Goal: Check status: Check status

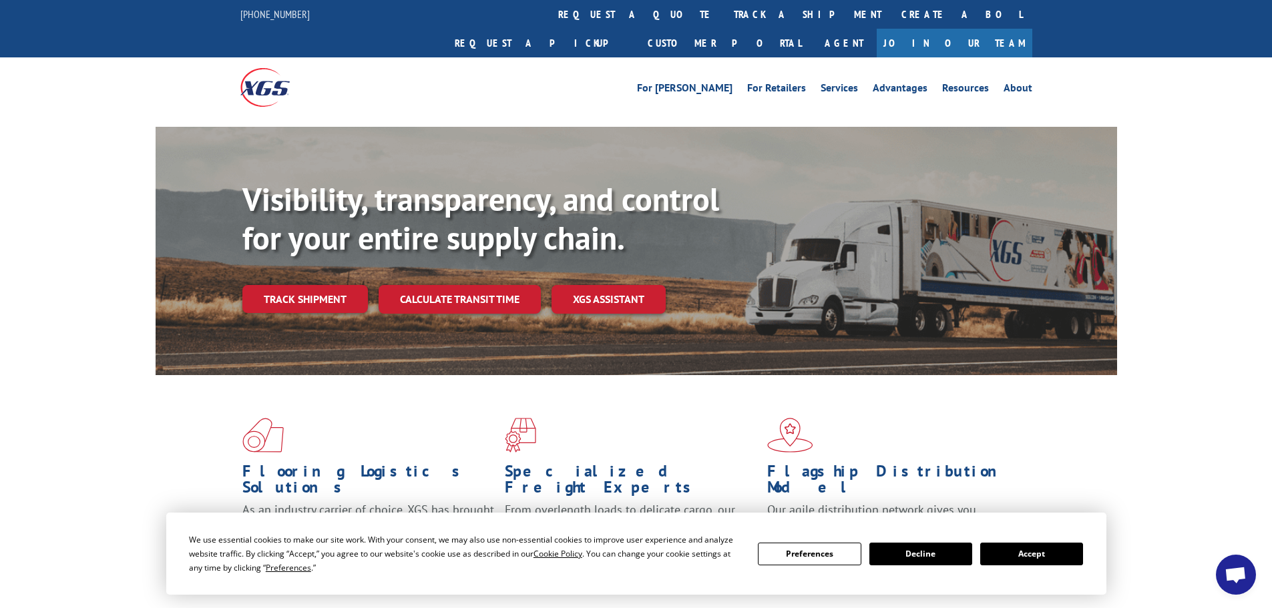
click at [1179, 214] on div "Visibility, transparency, and control for your entire supply chain. Track shipm…" at bounding box center [636, 264] width 1272 height 274
click at [332, 285] on link "Track shipment" at bounding box center [305, 299] width 126 height 28
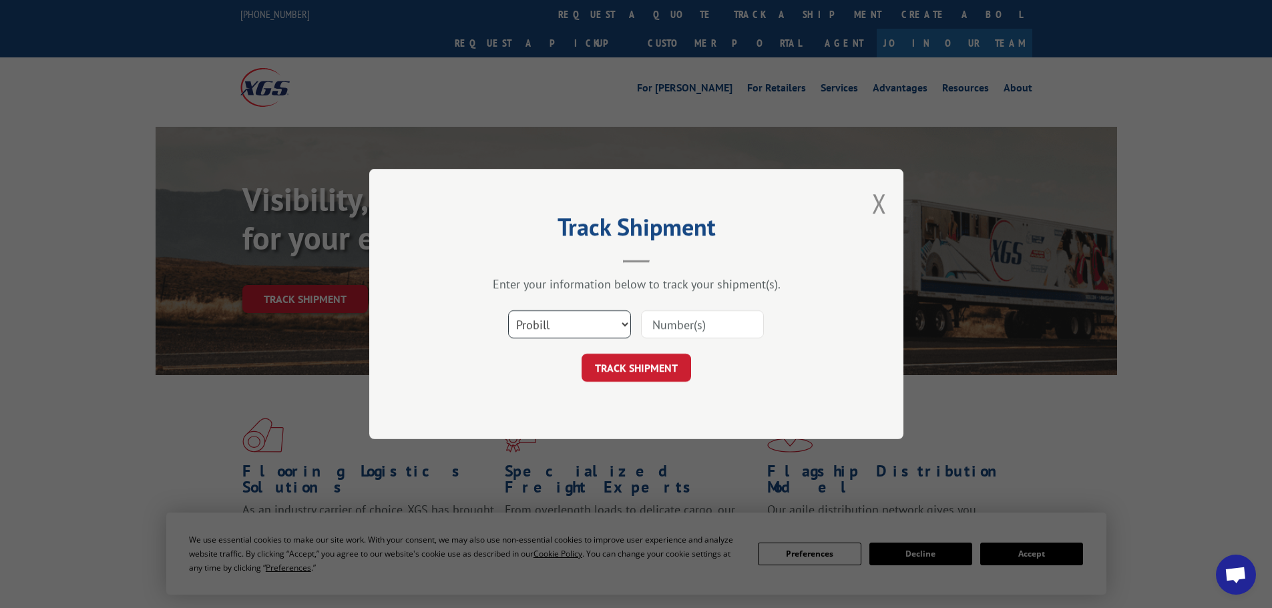
click at [601, 322] on select "Select category... Probill BOL PO" at bounding box center [569, 324] width 123 height 28
click at [508, 310] on select "Select category... Probill BOL PO" at bounding box center [569, 324] width 123 height 28
click at [668, 328] on input at bounding box center [702, 324] width 123 height 28
paste input "17665876"
type input "17665876"
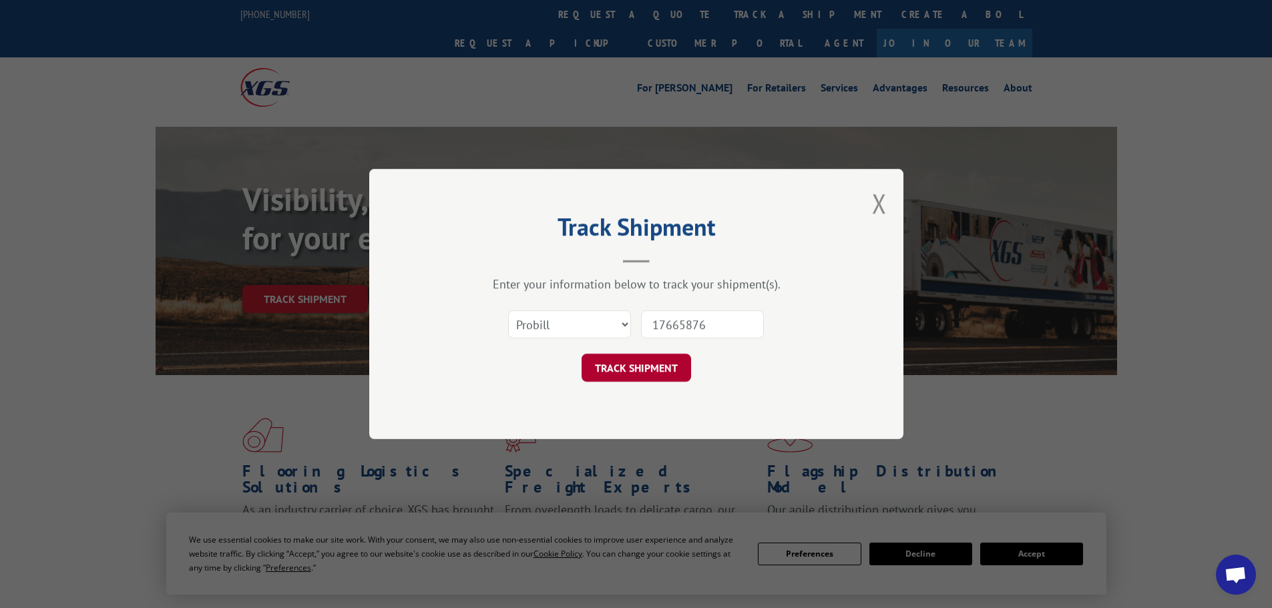
click at [670, 363] on button "TRACK SHIPMENT" at bounding box center [635, 368] width 109 height 28
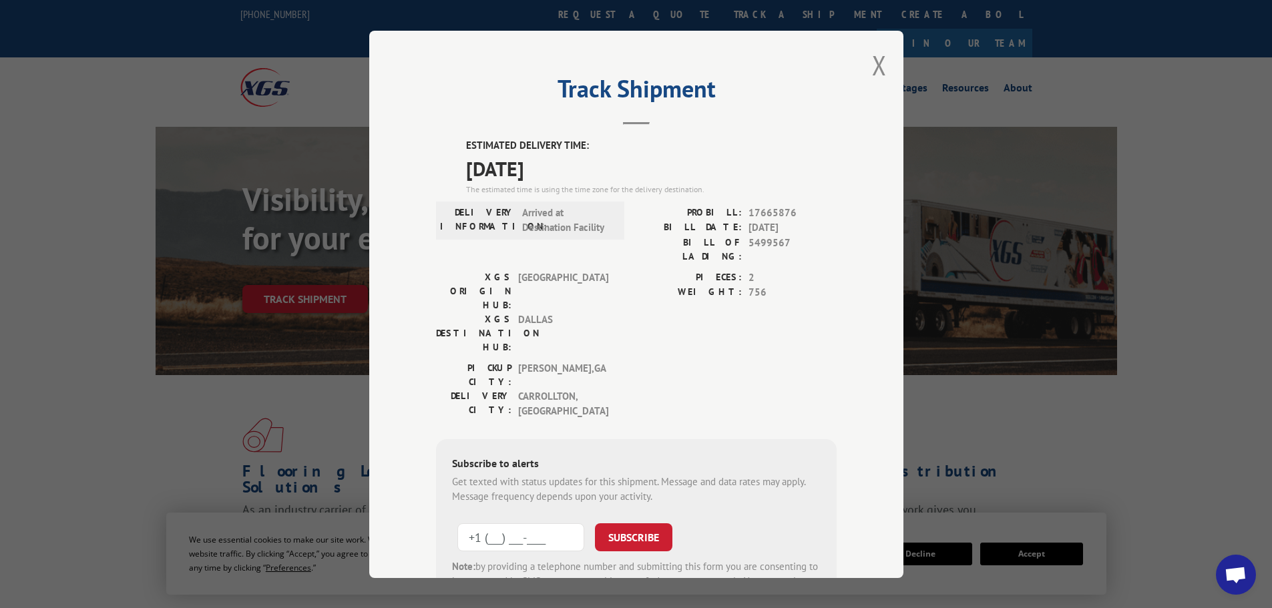
click at [495, 523] on input "+1 (___) ___-____" at bounding box center [520, 537] width 127 height 28
type input "[PHONE_NUMBER]"
click at [647, 523] on button "SUBSCRIBE" at bounding box center [633, 537] width 77 height 28
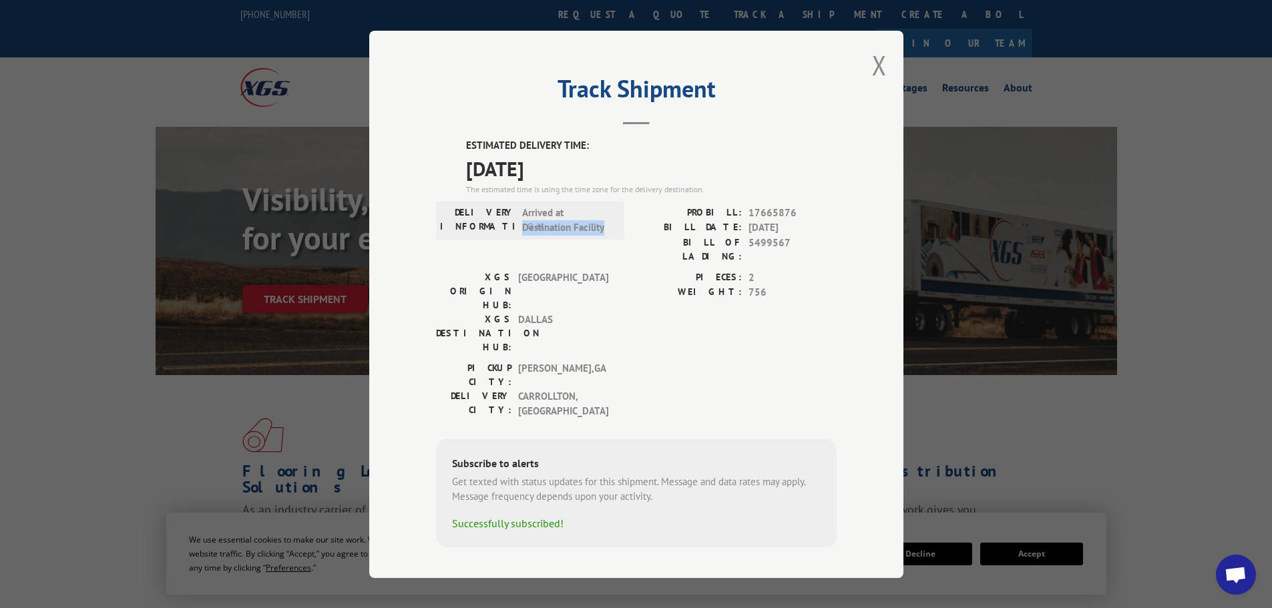
drag, startPoint x: 521, startPoint y: 230, endPoint x: 611, endPoint y: 236, distance: 89.7
click at [611, 235] on div "DELIVERY INFORMATION: Arrived at Destination Facility" at bounding box center [530, 220] width 180 height 30
click at [611, 235] on span "Arrived at Destination Facility" at bounding box center [567, 220] width 90 height 30
drag, startPoint x: 520, startPoint y: 339, endPoint x: 613, endPoint y: 339, distance: 92.8
click at [613, 389] on div "DELIVERY CITY: [GEOGRAPHIC_DATA] , [GEOGRAPHIC_DATA]" at bounding box center [526, 404] width 180 height 30
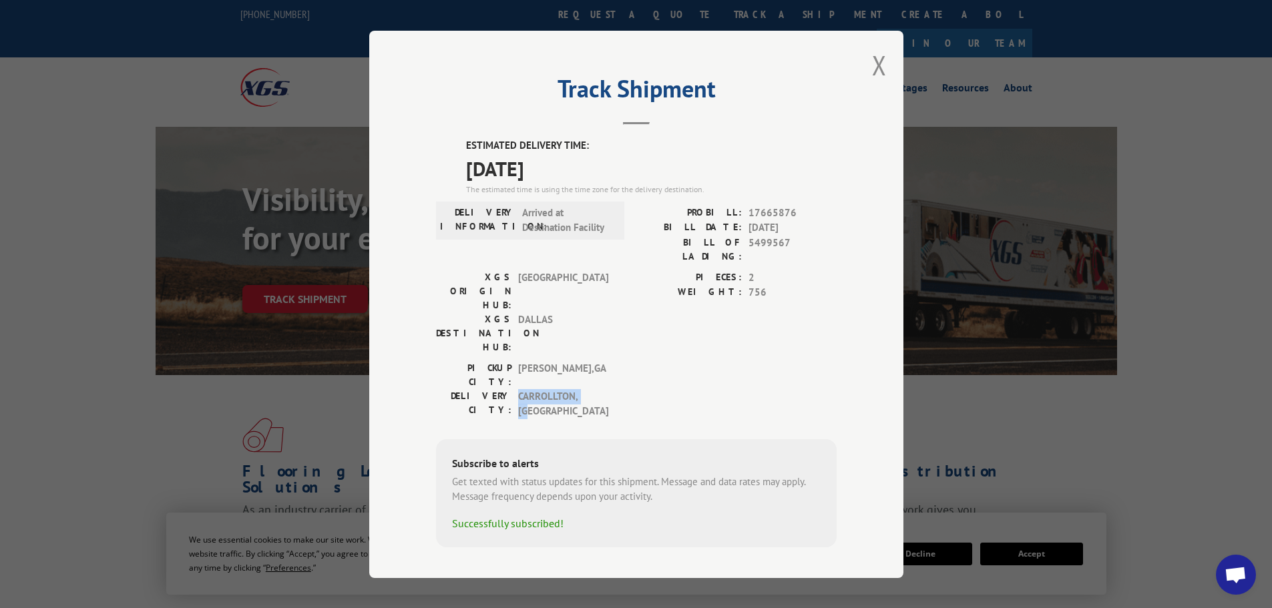
click at [613, 389] on div "DELIVERY CITY: [GEOGRAPHIC_DATA] , [GEOGRAPHIC_DATA]" at bounding box center [526, 404] width 180 height 30
click at [882, 71] on button "Close modal" at bounding box center [879, 64] width 15 height 35
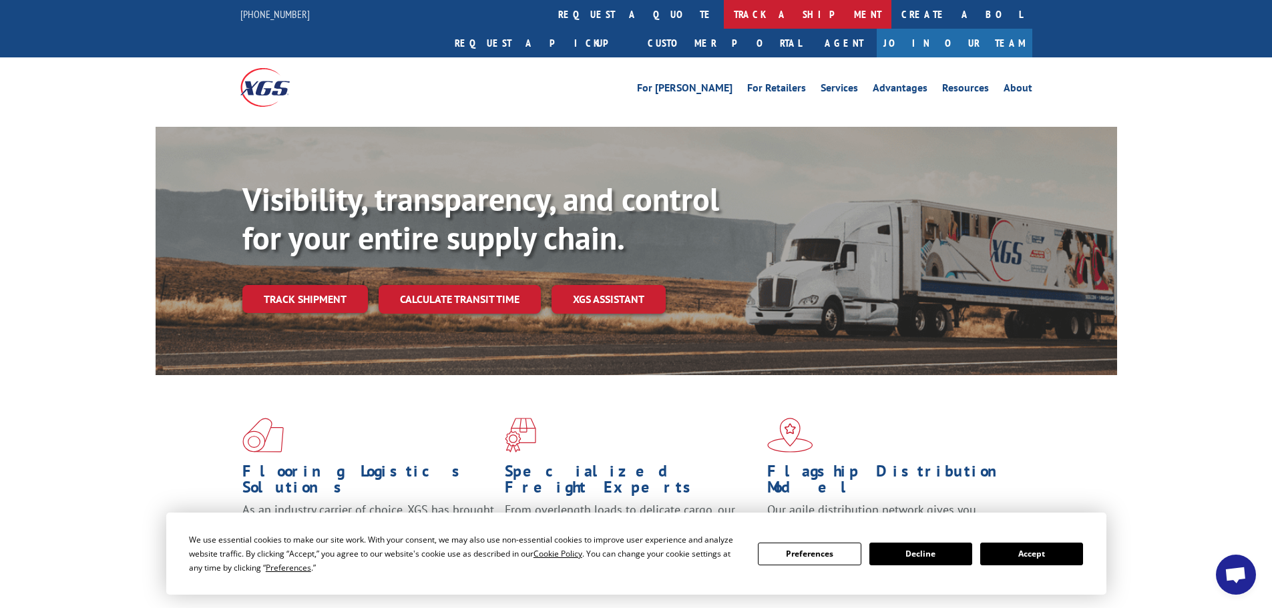
click at [724, 9] on link "track a shipment" at bounding box center [808, 14] width 168 height 29
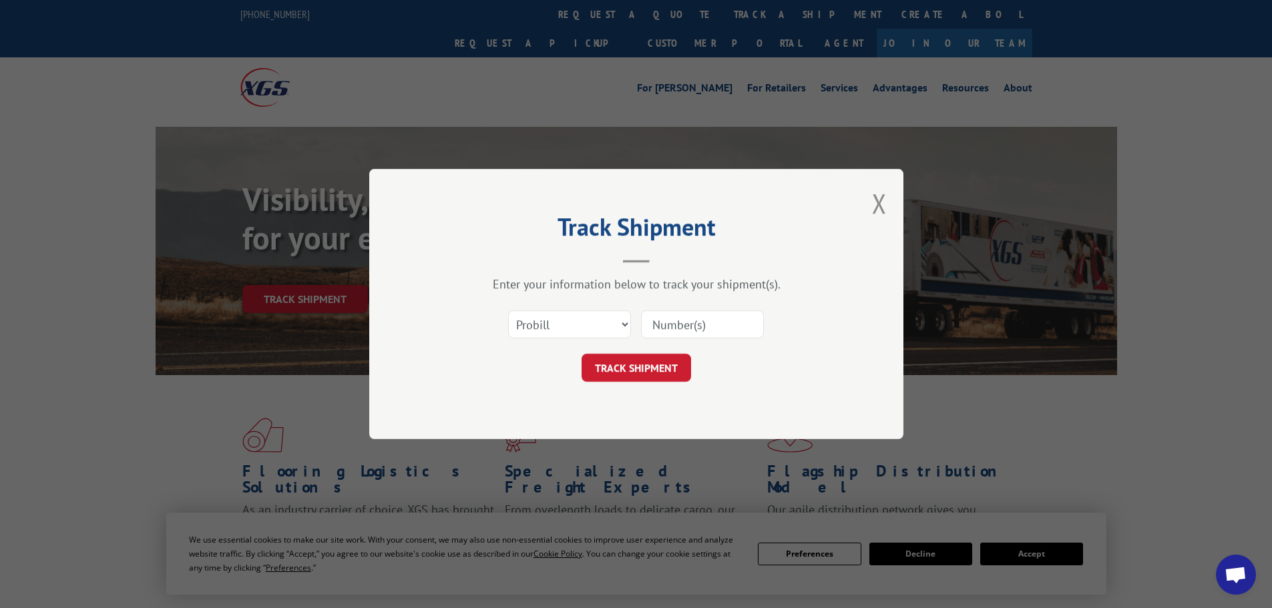
click at [682, 324] on input at bounding box center [702, 324] width 123 height 28
paste input "17523224"
type input "17523224"
click at [652, 361] on button "TRACK SHIPMENT" at bounding box center [635, 368] width 109 height 28
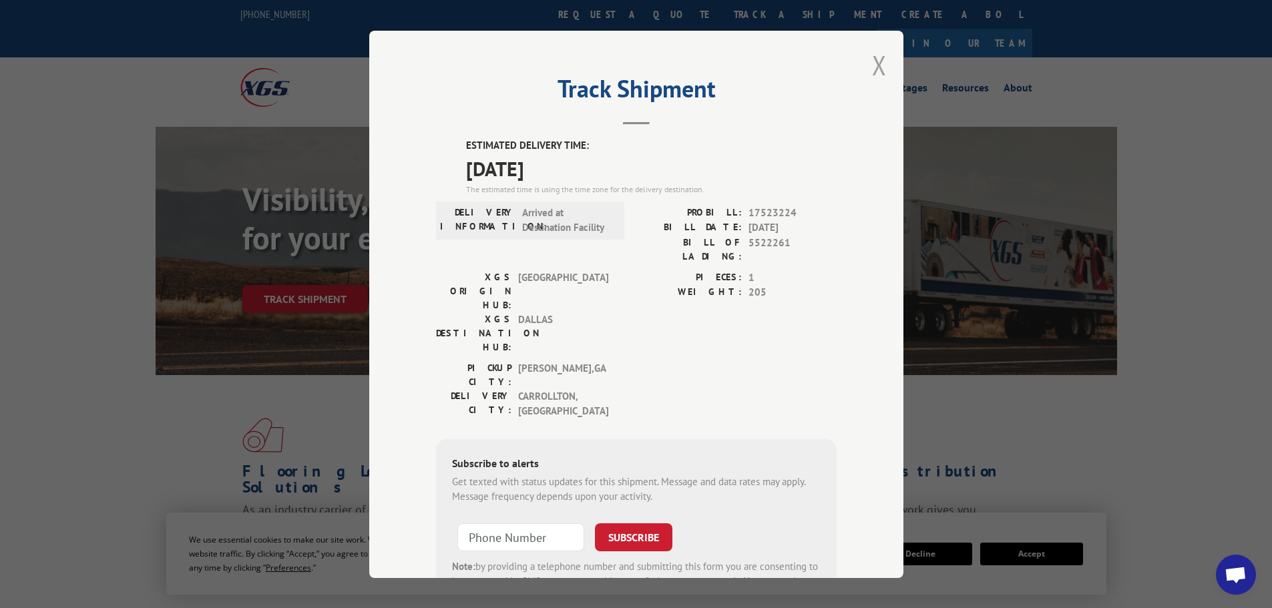
click at [879, 65] on button "Close modal" at bounding box center [879, 64] width 15 height 35
